Goal: Download file/media

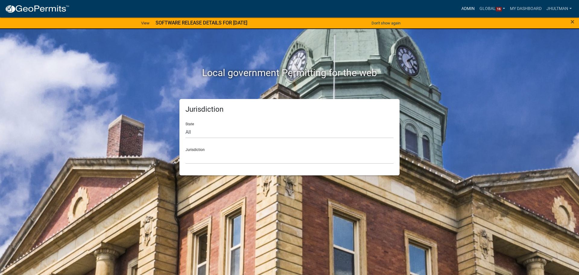
click at [469, 6] on link "Admin" at bounding box center [468, 8] width 18 height 11
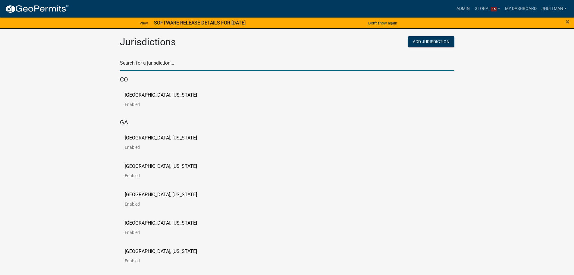
click at [153, 63] on input "text" at bounding box center [287, 65] width 335 height 12
type input "roche"
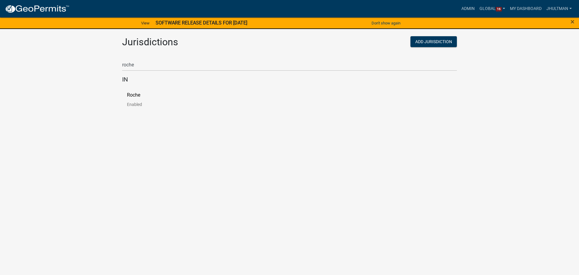
click at [137, 94] on p "Roche" at bounding box center [133, 95] width 13 height 5
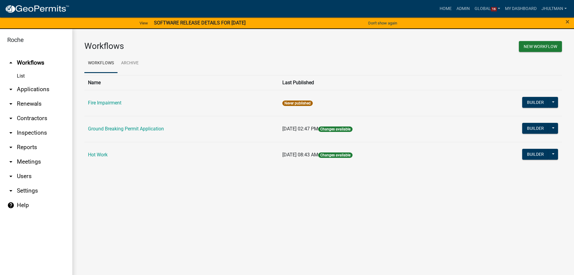
click at [14, 147] on icon "arrow_drop_down" at bounding box center [10, 147] width 7 height 7
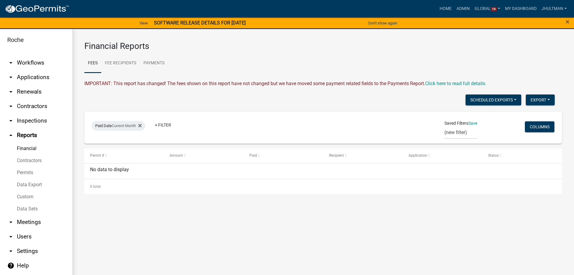
click at [31, 184] on link "Data Export" at bounding box center [36, 185] width 72 height 12
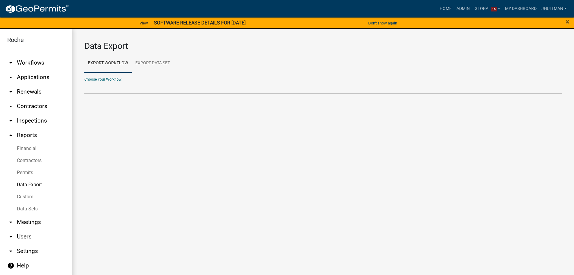
click at [101, 89] on select "Contractors Ground Breaking Permit Application Hot Work" at bounding box center [323, 87] width 478 height 12
select select "3: Object"
click at [84, 81] on select "Contractors Ground Breaking Permit Application Hot Work" at bounding box center [323, 87] width 478 height 12
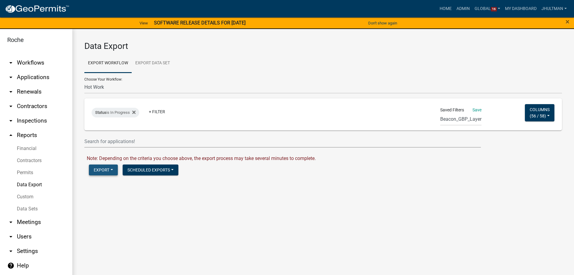
click at [112, 171] on button "Export" at bounding box center [103, 169] width 29 height 11
click at [122, 215] on div "Excel Format (.xlsx) CSV Format (.csv) Shape Format (.zip) Enable by checking a…" at bounding box center [120, 200] width 62 height 49
click at [240, 172] on div "Export Excel Format (.xlsx) CSV Format (.csv) Shape Format (.zip) Scheduled Exp…" at bounding box center [325, 170] width 482 height 12
click at [111, 170] on button "Export" at bounding box center [103, 169] width 29 height 11
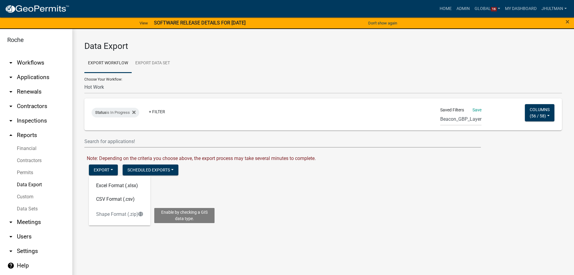
click at [119, 214] on div "Excel Format (.xlsx) CSV Format (.csv) Shape Format (.zip) Enable by checking a…" at bounding box center [120, 200] width 62 height 49
click at [119, 214] on div "Excel Format (.xlsx) CSV Format (.csv) Shape Format (.zip)" at bounding box center [120, 200] width 62 height 49
click at [119, 214] on div "Excel Format (.xlsx) CSV Format (.csv) Shape Format (.zip) Enable by checking a…" at bounding box center [120, 200] width 62 height 49
click at [251, 208] on main "Data Export Export Workflow Export Data Set Choose Your Workflow: Contractors G…" at bounding box center [323, 155] width 502 height 253
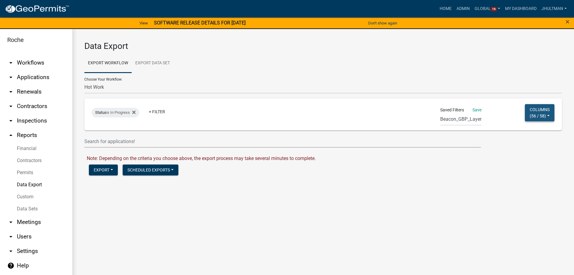
click at [532, 115] on span "56 / 58" at bounding box center [538, 115] width 13 height 5
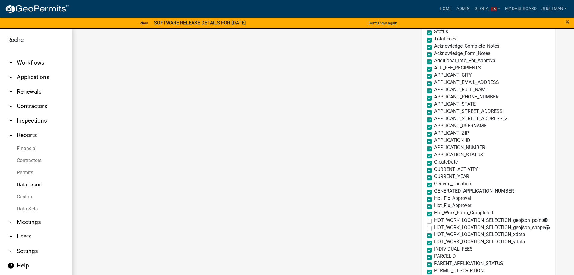
scroll to position [151, 0]
click at [435, 227] on label "HOT_WORK_LOCATION_SELECTION_geojson_shape" at bounding box center [493, 226] width 116 height 5
click at [435, 227] on input "HOT_WORK_LOCATION_SELECTION_geojson_shape" at bounding box center [437, 226] width 4 height 4
checkbox input "true"
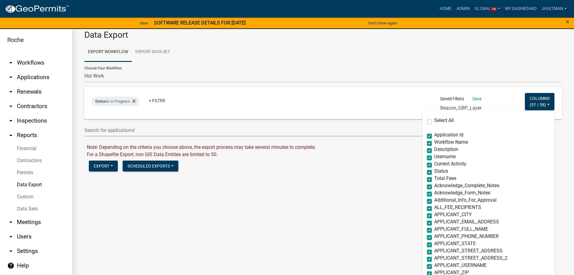
scroll to position [0, 0]
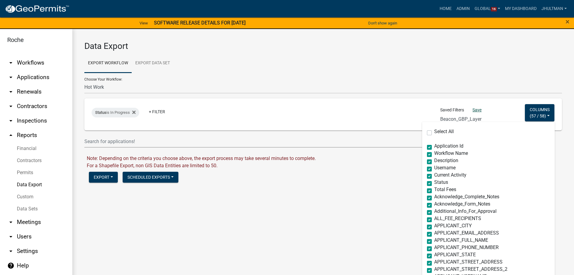
click at [473, 110] on link "Save" at bounding box center [477, 109] width 9 height 5
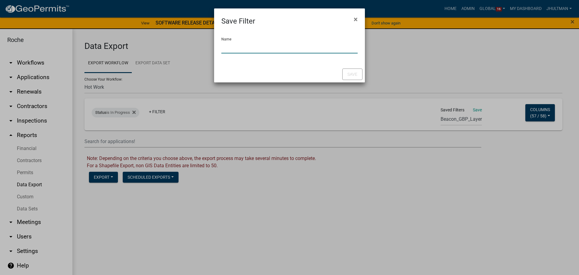
click at [245, 46] on input "Name" at bounding box center [289, 47] width 136 height 12
drag, startPoint x: 229, startPoint y: 50, endPoint x: 236, endPoint y: 50, distance: 6.9
click at [229, 50] on input "Name" at bounding box center [289, 47] width 136 height 12
click at [251, 49] on input "Name" at bounding box center [289, 47] width 136 height 12
click at [358, 19] on button "×" at bounding box center [356, 19] width 14 height 17
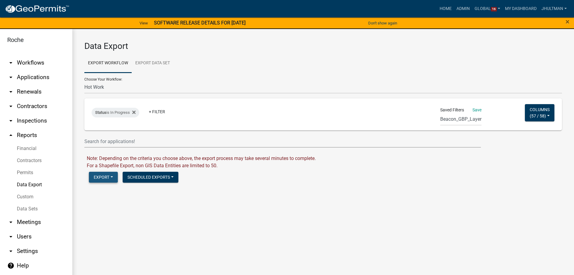
click at [112, 174] on button "Export" at bounding box center [103, 177] width 29 height 11
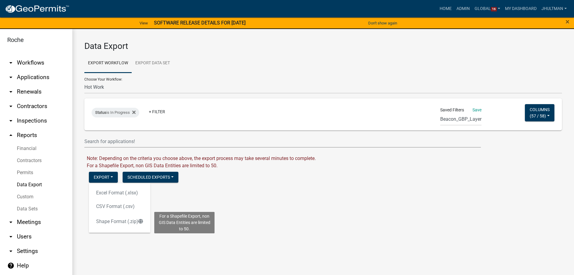
click at [117, 220] on div "Excel Format (.xlsx) CSV Format (.csv) Shape Format (.zip) For a Shapefile Expo…" at bounding box center [120, 207] width 62 height 49
click at [122, 223] on div "Excel Format (.xlsx) CSV Format (.csv) Shape Format (.zip) For a Shapefile Expo…" at bounding box center [120, 207] width 62 height 49
click at [120, 222] on div "Excel Format (.xlsx) CSV Format (.csv) Shape Format (.zip) For a Shapefile Expo…" at bounding box center [120, 207] width 62 height 49
click at [453, 117] on select "Beacon_GBP_Layer Hot Work (new filter)" at bounding box center [461, 119] width 41 height 12
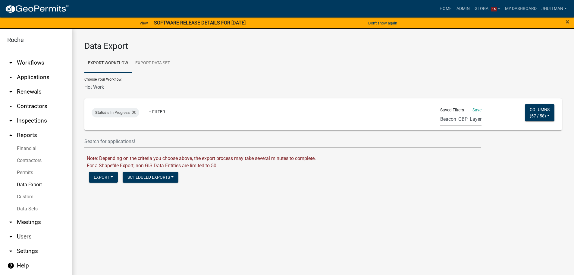
select select "2: 00827c28-fe34-41c5-9764-5ca768410cda"
click at [441, 113] on select "Beacon_GBP_Layer Hot Work (new filter)" at bounding box center [461, 119] width 41 height 12
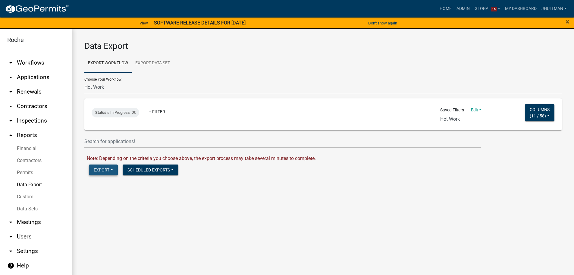
click at [109, 173] on button "Export" at bounding box center [103, 169] width 29 height 11
click at [113, 214] on span "Shape Format (.zip)" at bounding box center [119, 214] width 47 height 6
click at [117, 181] on link "Download Hot Work.zip" at bounding box center [112, 183] width 50 height 6
click at [103, 88] on select "Contractors Ground Breaking Permit Application Hot Work" at bounding box center [323, 87] width 478 height 12
select select "2: Object"
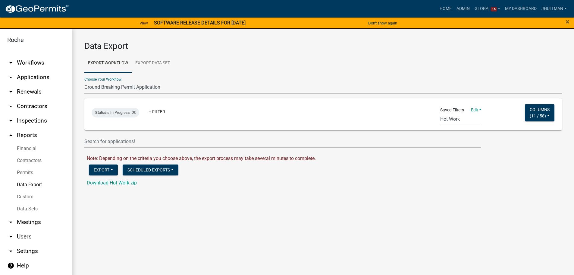
click at [84, 81] on select "Contractors Ground Breaking Permit Application Hot Work" at bounding box center [323, 87] width 478 height 12
click at [457, 117] on select "Beacon_GBP_Layer Hot Work (new filter)" at bounding box center [460, 119] width 41 height 12
select select "1: 553fee23-a119-4dd7-8153-8fb9154669ec"
click at [440, 113] on select "Beacon_GBP_Layer Hot Work (new filter)" at bounding box center [460, 119] width 41 height 12
click at [104, 172] on button "Export" at bounding box center [103, 169] width 29 height 11
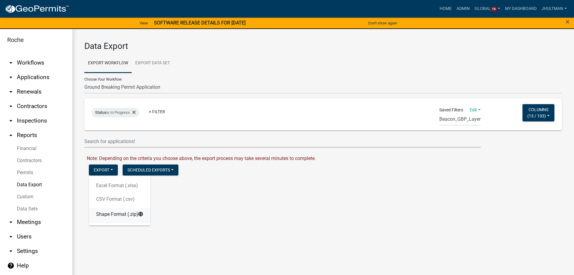
click at [106, 214] on span "Shape Format (.zip)" at bounding box center [119, 214] width 47 height 6
click at [138, 184] on link "Download Ground Breaking Permit Application.zip" at bounding box center [140, 183] width 106 height 6
